Goal: Task Accomplishment & Management: Complete application form

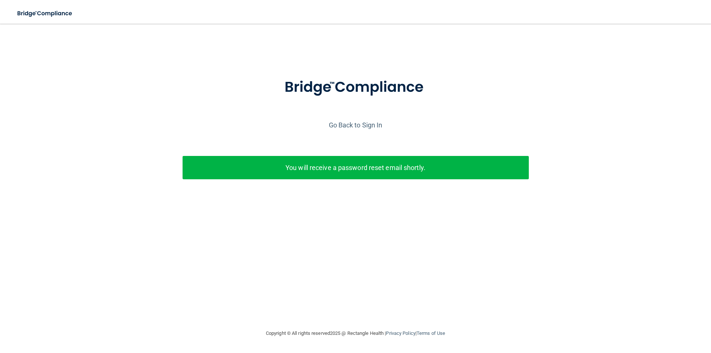
click at [343, 168] on p "You will receive a password reset email shortly." at bounding box center [355, 167] width 335 height 12
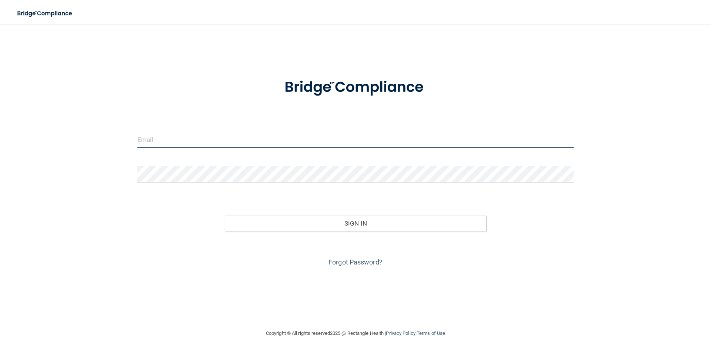
type input "[PERSON_NAME][EMAIL_ADDRESS][PERSON_NAME][DOMAIN_NAME]"
drag, startPoint x: 264, startPoint y: 145, endPoint x: 131, endPoint y: 143, distance: 132.6
click at [131, 143] on div "[PERSON_NAME][EMAIL_ADDRESS][PERSON_NAME][DOMAIN_NAME] Invalid email/password. …" at bounding box center [355, 176] width 681 height 290
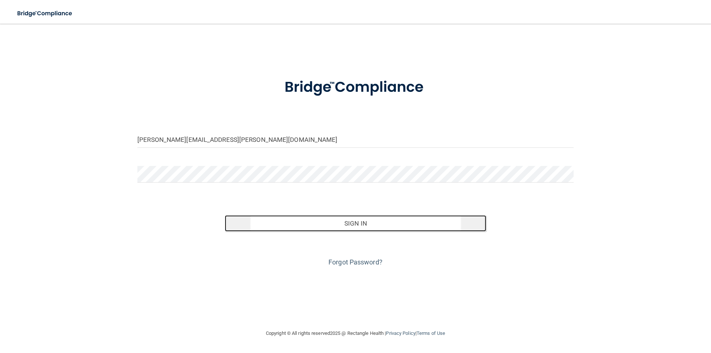
click at [432, 216] on button "Sign In" at bounding box center [356, 223] width 262 height 16
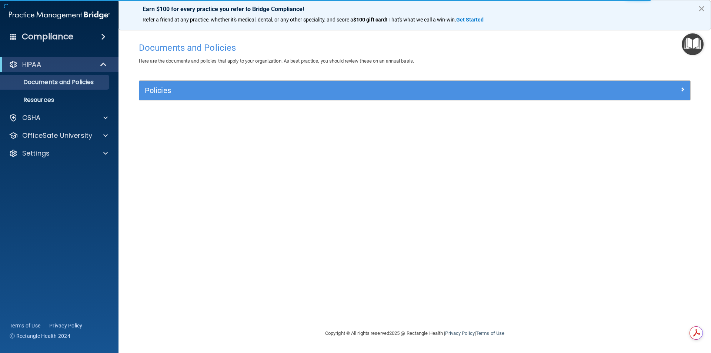
click at [703, 13] on button "×" at bounding box center [701, 9] width 7 height 12
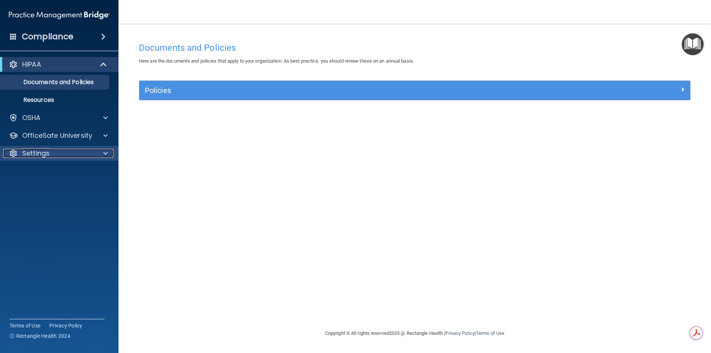
click at [32, 155] on p "Settings" at bounding box center [35, 153] width 27 height 9
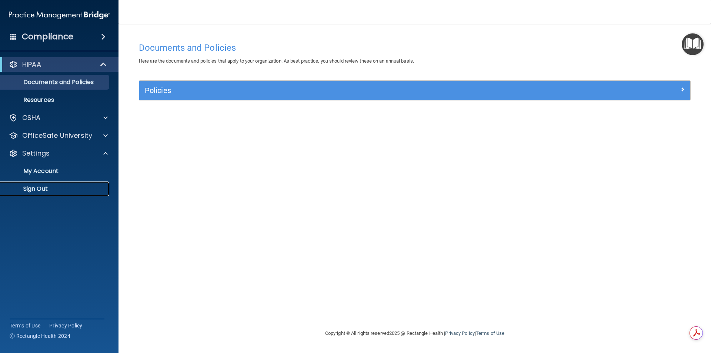
click at [36, 191] on p "Sign Out" at bounding box center [55, 188] width 101 height 7
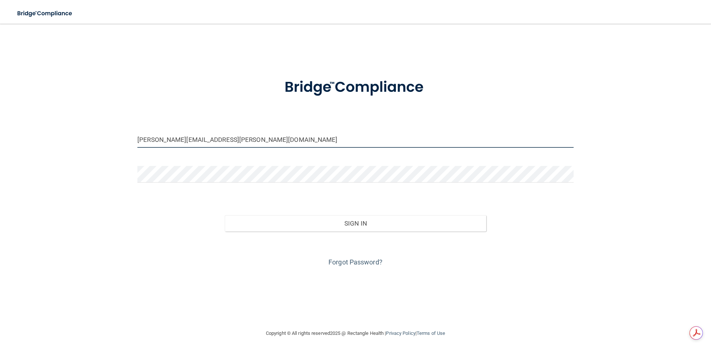
drag, startPoint x: 244, startPoint y: 141, endPoint x: 72, endPoint y: 158, distance: 173.4
click at [73, 158] on div "[PERSON_NAME][EMAIL_ADDRESS][PERSON_NAME][DOMAIN_NAME] Invalid email/password. …" at bounding box center [355, 176] width 681 height 290
type input "[PERSON_NAME][EMAIL_ADDRESS][DOMAIN_NAME]"
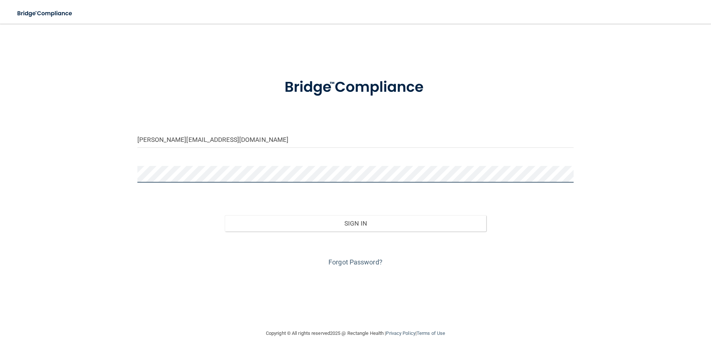
click at [225, 215] on button "Sign In" at bounding box center [356, 223] width 262 height 16
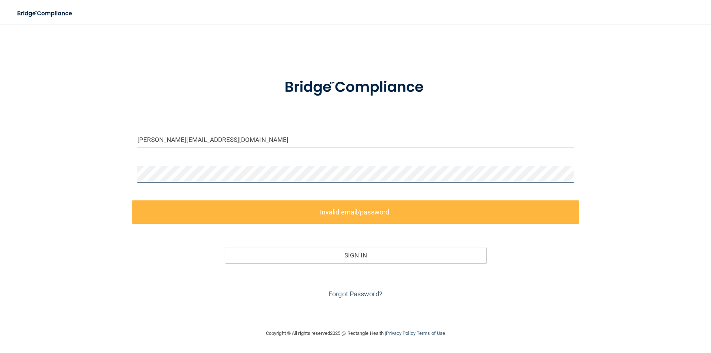
click at [5, 163] on main "[PERSON_NAME][EMAIL_ADDRESS][DOMAIN_NAME] Invalid email/password. You don't hav…" at bounding box center [355, 188] width 711 height 329
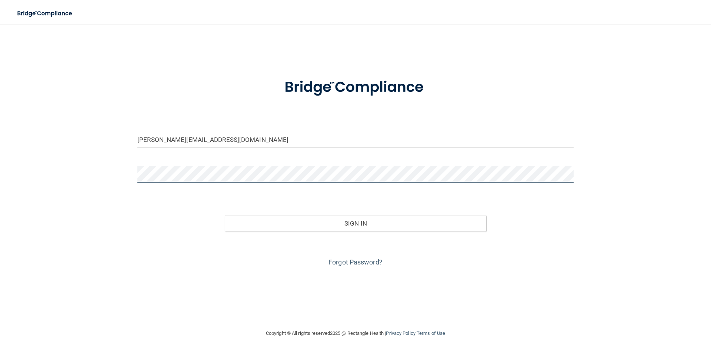
click at [225, 215] on button "Sign In" at bounding box center [356, 223] width 262 height 16
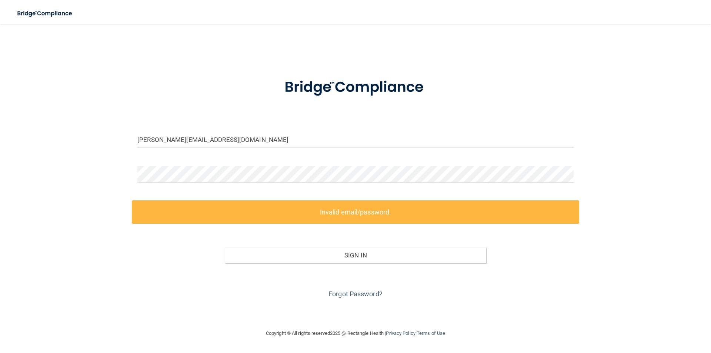
click at [244, 216] on label "Invalid email/password." at bounding box center [355, 211] width 447 height 23
click at [274, 136] on input "[PERSON_NAME][EMAIL_ADDRESS][DOMAIN_NAME]" at bounding box center [355, 139] width 436 height 17
click at [100, 170] on div "[PERSON_NAME][EMAIL_ADDRESS][DOMAIN_NAME] Invalid email/password. You don't hav…" at bounding box center [355, 176] width 681 height 290
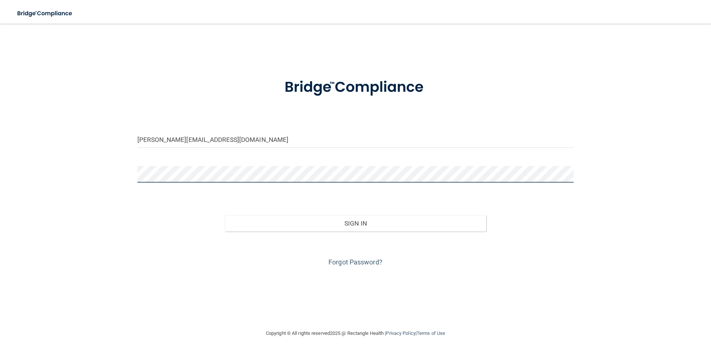
click at [225, 215] on button "Sign In" at bounding box center [356, 223] width 262 height 16
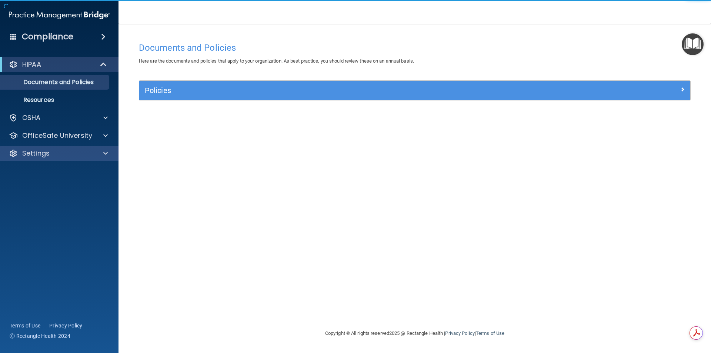
click at [68, 159] on div "Settings" at bounding box center [59, 153] width 119 height 15
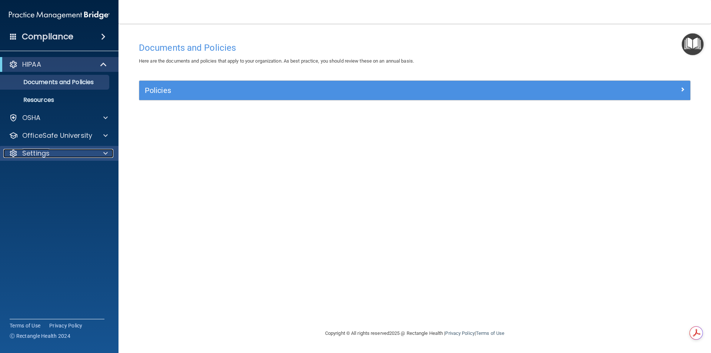
click at [100, 156] on div at bounding box center [104, 153] width 19 height 9
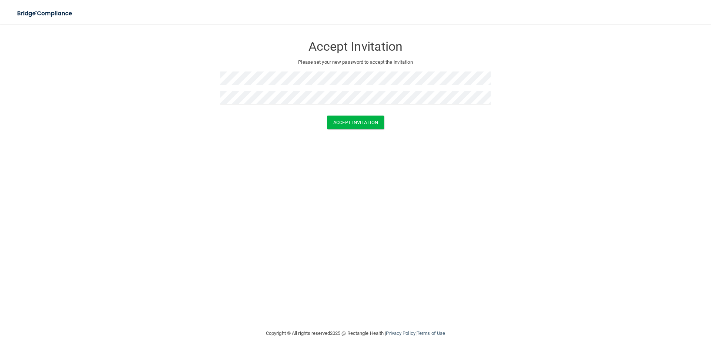
click at [187, 142] on div "Accept Invitation Please set your new password to accept the invitation Accept …" at bounding box center [355, 176] width 681 height 290
click at [352, 125] on button "Accept Invitation" at bounding box center [355, 123] width 57 height 14
